Goal: Information Seeking & Learning: Find specific fact

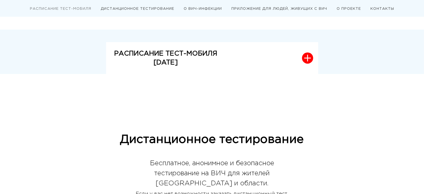
scroll to position [140, 0]
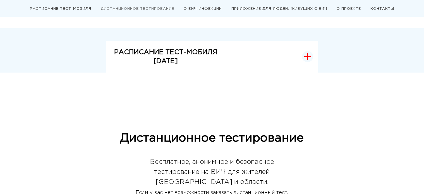
click at [316, 57] on button "РАСПИСАНИЕ ТЕСТ-МОБИЛЯ [DATE]" at bounding box center [212, 57] width 212 height 32
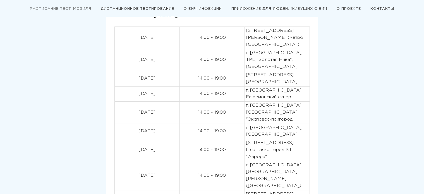
scroll to position [196, 0]
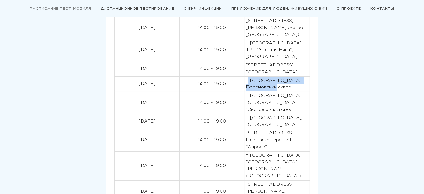
drag, startPoint x: 248, startPoint y: 87, endPoint x: 279, endPoint y: 88, distance: 30.8
click at [309, 92] on td "г. [GEOGRAPHIC_DATA], Ефремовский сквер" at bounding box center [277, 84] width 65 height 15
click at [255, 87] on p "г. [GEOGRAPHIC_DATA], Ефремовский сквер" at bounding box center [277, 84] width 62 height 14
click at [248, 89] on p "г. [GEOGRAPHIC_DATA], Ефремовский сквер" at bounding box center [277, 84] width 62 height 14
click at [247, 88] on p "г. [GEOGRAPHIC_DATA], Ефремовский сквер" at bounding box center [277, 84] width 62 height 14
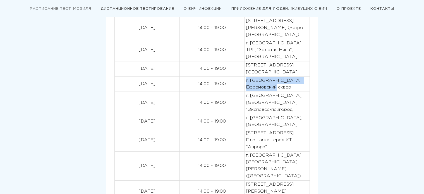
drag, startPoint x: 246, startPoint y: 87, endPoint x: 299, endPoint y: 95, distance: 54.3
click at [299, 92] on td "г. [GEOGRAPHIC_DATA], Ефремовский сквер" at bounding box center [277, 84] width 65 height 15
copy p "г. [GEOGRAPHIC_DATA], Ефремовский сквер"
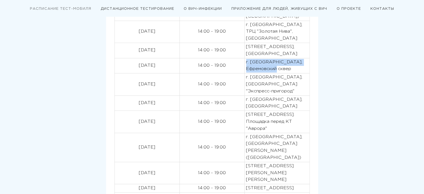
scroll to position [224, 0]
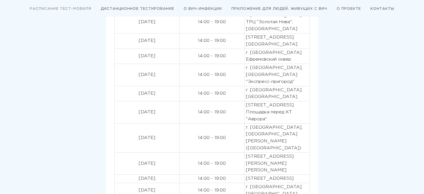
click at [322, 96] on div "РАСПИСАНИЕ ТЕСТ-МОБИЛЯ [DATE] [DATE] 14:00 - 19:00 [STREET_ADDRESS][PERSON_NAME…" at bounding box center [212, 107] width 335 height 300
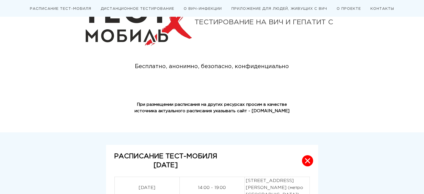
scroll to position [0, 0]
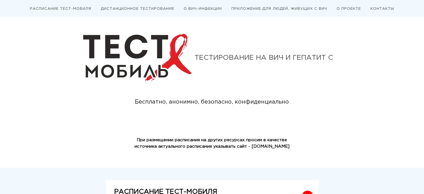
click at [277, 9] on link "ПРИЛОЖЕНИЕ ДЛЯ ЛЮДЕЙ, ЖИВУЩИХ С ВИЧ" at bounding box center [280, 8] width 96 height 3
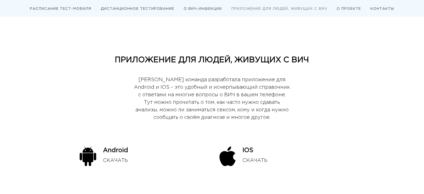
click at [312, 9] on link "ПРИЛОЖЕНИЕ ДЛЯ ЛЮДЕЙ, ЖИВУЩИХ С ВИЧ" at bounding box center [280, 8] width 96 height 3
click at [249, 157] on div "СКАЧАТЬ" at bounding box center [294, 161] width 103 height 8
click at [199, 10] on link "О ВИЧ-ИНФЕКЦИИ" at bounding box center [203, 8] width 38 height 3
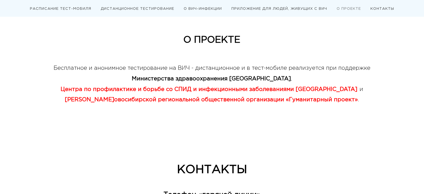
scroll to position [1798, 0]
